Goal: Book appointment/travel/reservation

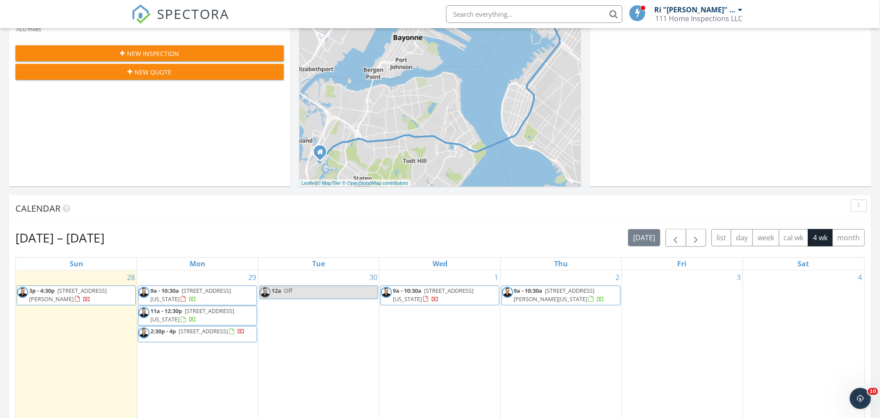
scroll to position [391, 0]
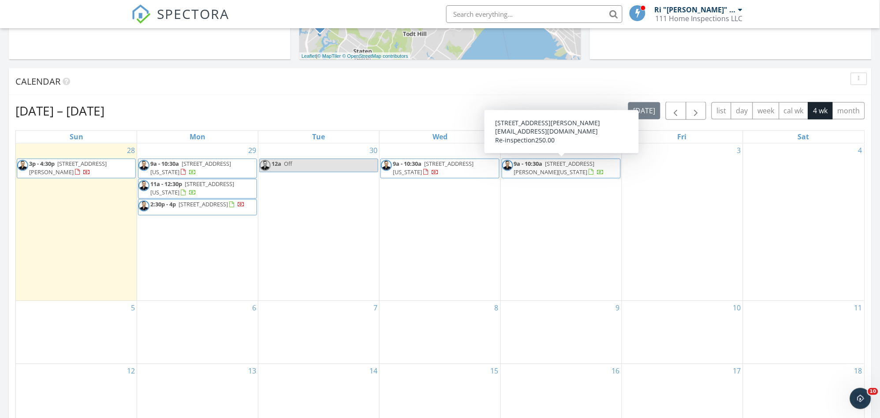
click at [788, 178] on div "4" at bounding box center [803, 222] width 121 height 157
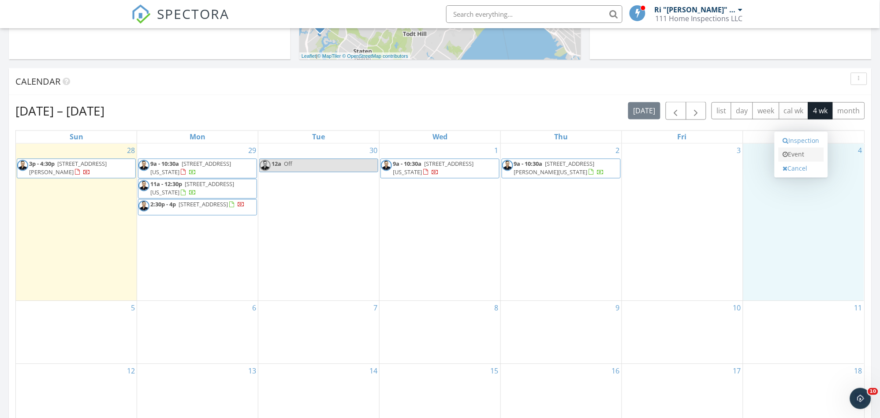
click at [796, 157] on link "Event" at bounding box center [801, 155] width 45 height 14
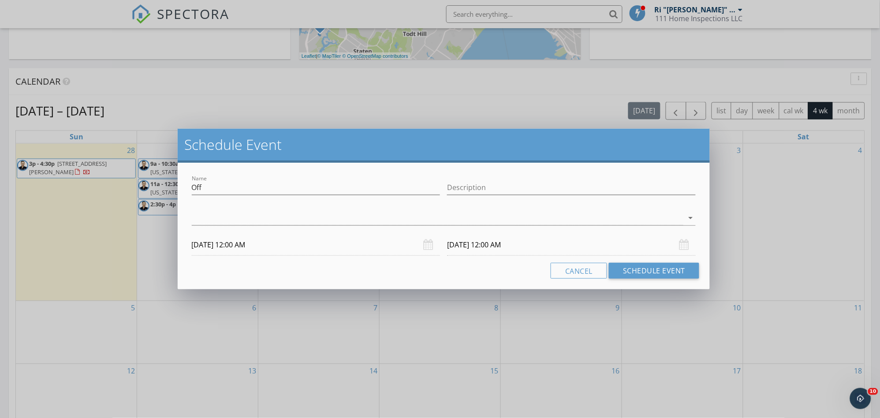
click at [583, 84] on div "Schedule Event Name Off Description arrow_drop_down [DATE] 12:00 AM [DATE] 12:0…" at bounding box center [440, 209] width 880 height 418
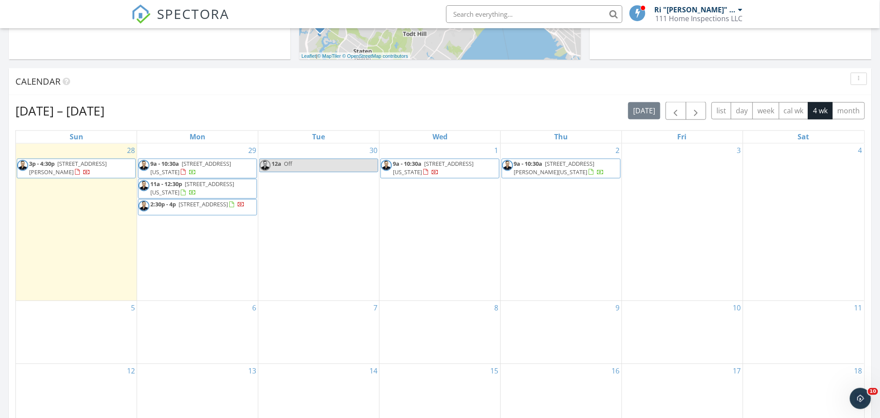
click at [779, 185] on div "4" at bounding box center [803, 222] width 121 height 157
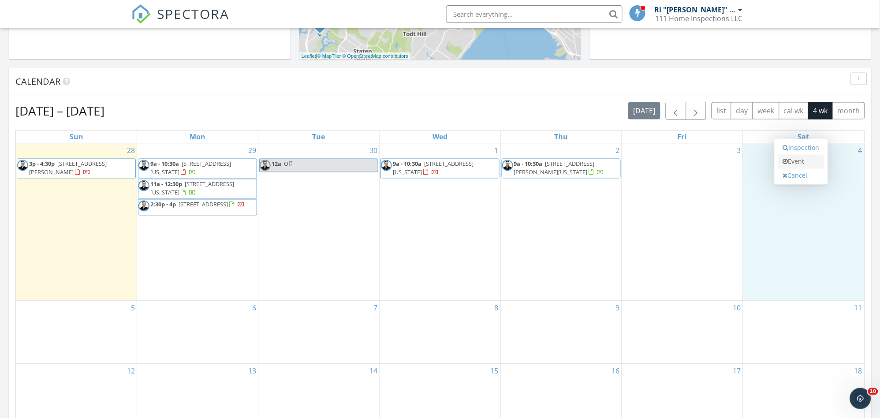
click at [802, 160] on link "Event" at bounding box center [801, 162] width 45 height 14
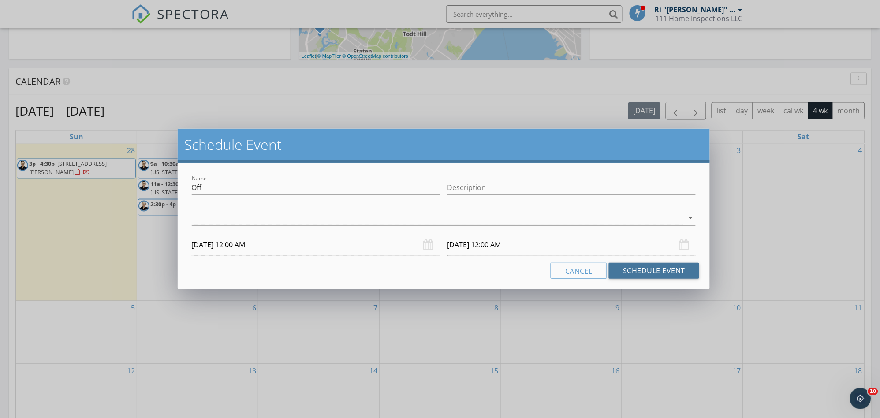
click at [644, 268] on button "Schedule Event" at bounding box center [654, 271] width 90 height 16
click at [306, 216] on div at bounding box center [438, 218] width 492 height 15
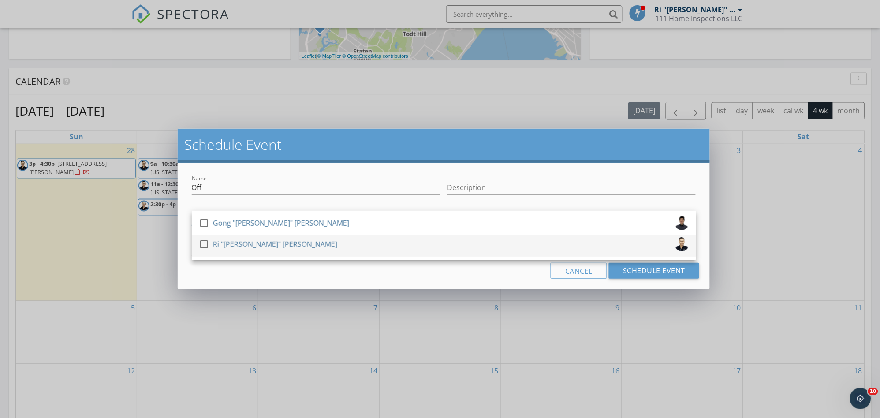
click at [202, 243] on div at bounding box center [204, 244] width 15 height 15
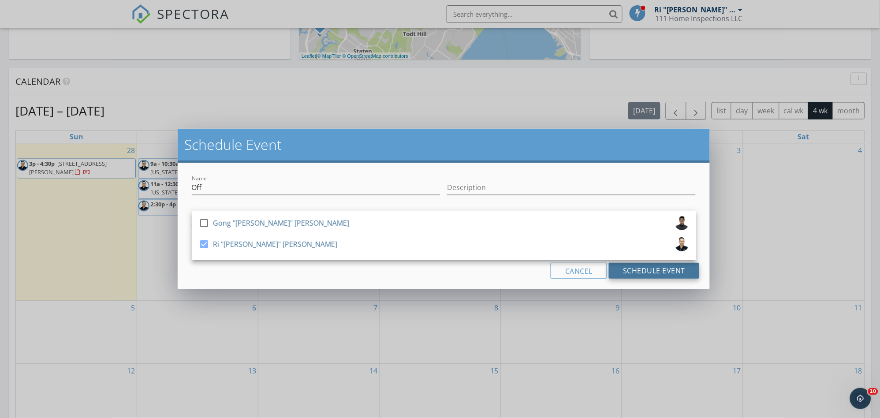
click at [656, 273] on button "Schedule Event" at bounding box center [654, 271] width 90 height 16
